Goal: Task Accomplishment & Management: Complete application form

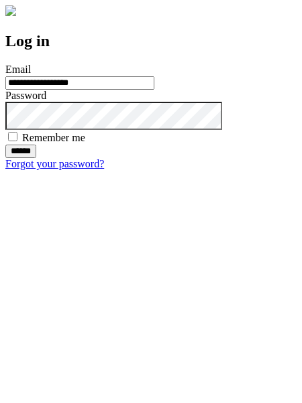
type input "**********"
click at [36, 158] on input "******" at bounding box center [20, 151] width 31 height 13
